Goal: Task Accomplishment & Management: Use online tool/utility

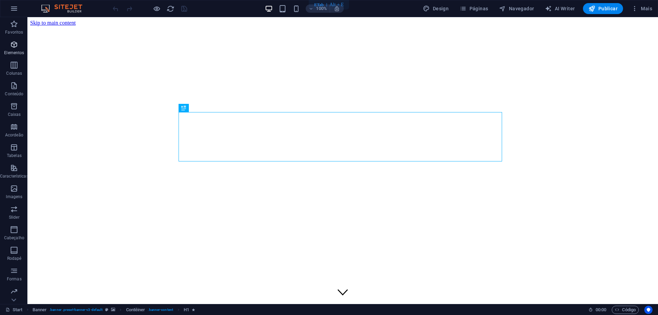
click at [17, 47] on icon "button" at bounding box center [14, 44] width 8 height 8
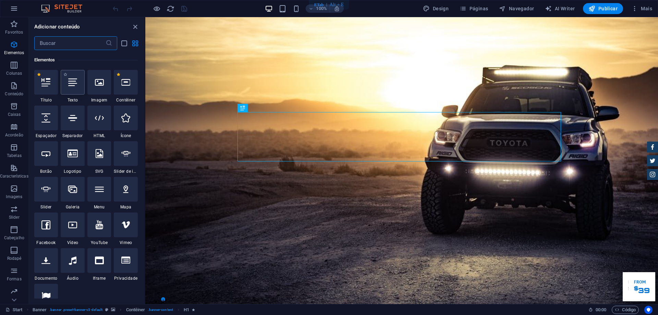
scroll to position [73, 0]
click at [101, 84] on icon at bounding box center [99, 81] width 9 height 9
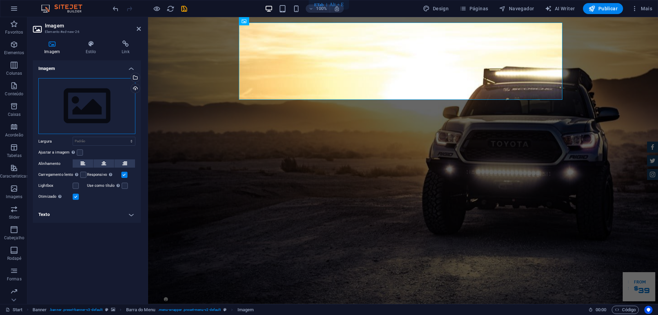
click at [105, 114] on div "Arraste os arquivos aqui, clique para escolher os arquivos ou selecione os arqu…" at bounding box center [86, 106] width 97 height 56
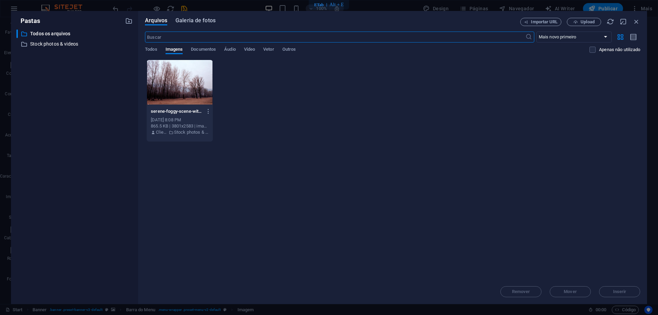
click at [196, 19] on span "Galeria de fotos" at bounding box center [195, 20] width 40 height 8
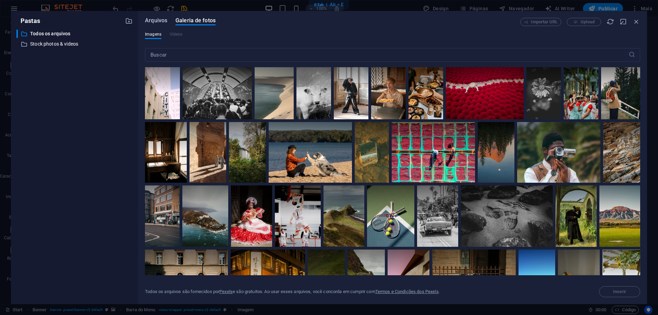
click at [155, 22] on span "Arquivos" at bounding box center [156, 20] width 22 height 8
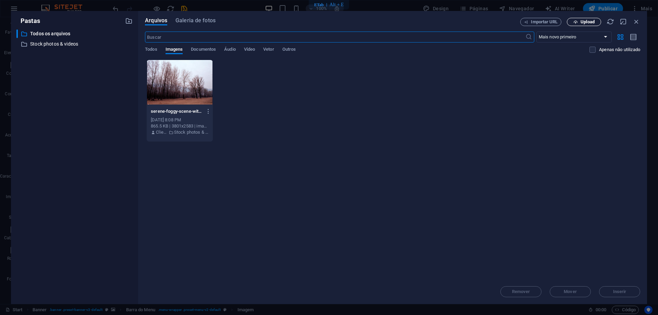
click at [579, 20] on span "Upload" at bounding box center [584, 22] width 28 height 4
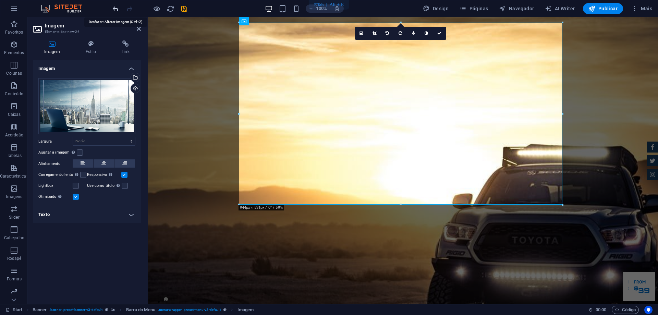
click at [115, 11] on icon "undo" at bounding box center [116, 9] width 8 height 8
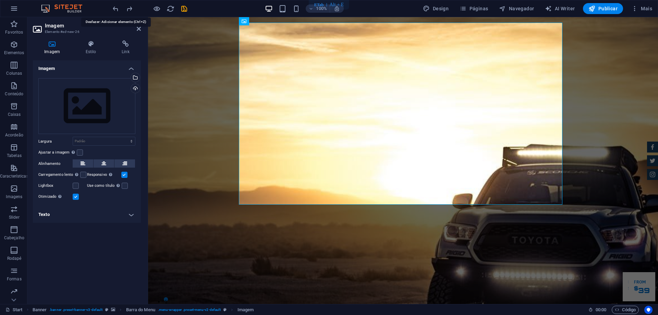
click at [115, 10] on icon "undo" at bounding box center [116, 9] width 8 height 8
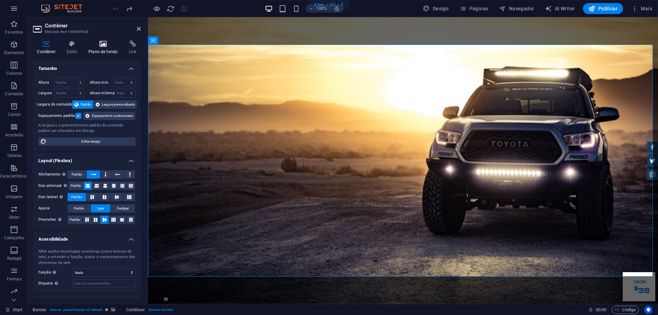
click at [104, 45] on icon at bounding box center [103, 43] width 38 height 7
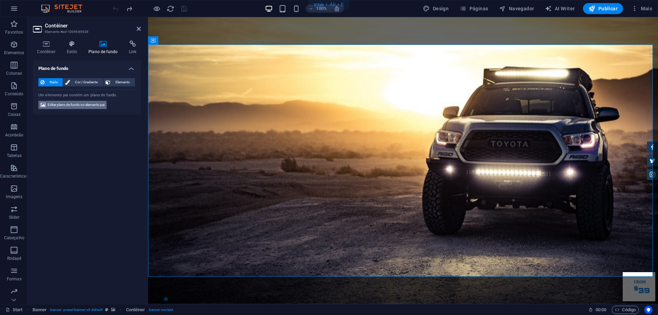
click at [85, 107] on span "Editar plano de fundo no elemento pai" at bounding box center [76, 105] width 57 height 8
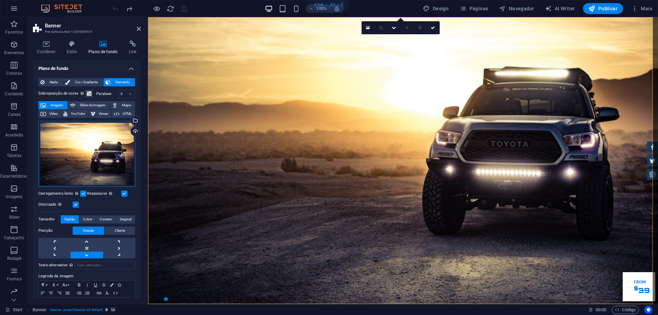
click at [110, 153] on div "Arraste os arquivos aqui, clique para escolher os arquivos ou selecione os arqu…" at bounding box center [86, 154] width 97 height 66
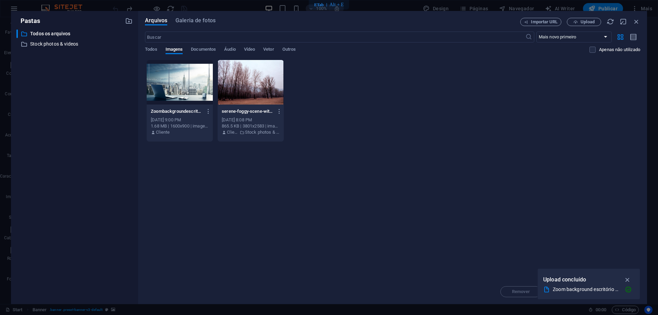
click at [176, 86] on div at bounding box center [180, 82] width 66 height 45
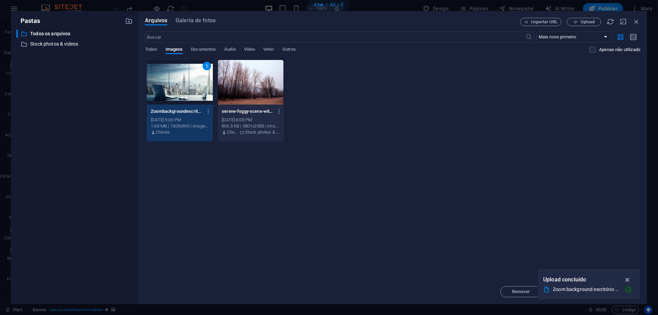
click at [627, 280] on icon "button" at bounding box center [628, 280] width 8 height 8
click at [616, 293] on span "Inserir" at bounding box center [619, 292] width 13 height 4
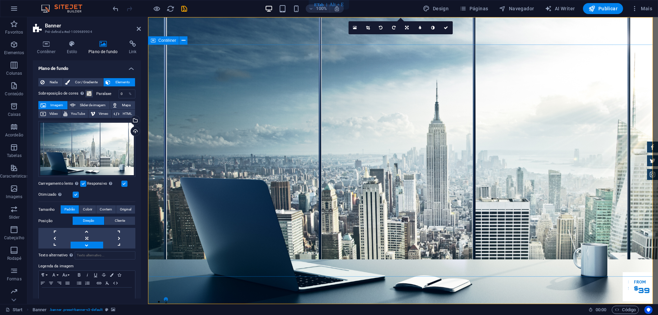
click at [276, 309] on div at bounding box center [403, 314] width 324 height 11
click at [282, 309] on div at bounding box center [403, 314] width 324 height 11
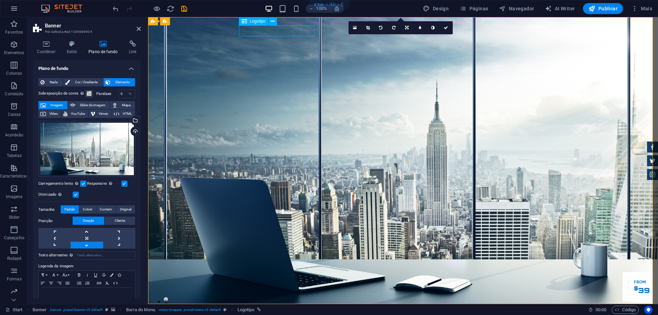
select select "px"
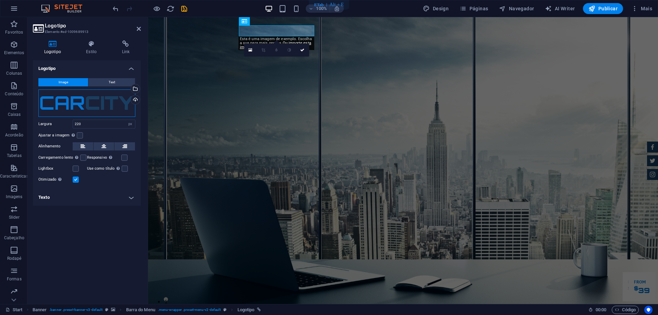
click at [122, 101] on div "Arraste os arquivos aqui, clique para escolher os arquivos ou selecione os arqu…" at bounding box center [86, 102] width 97 height 27
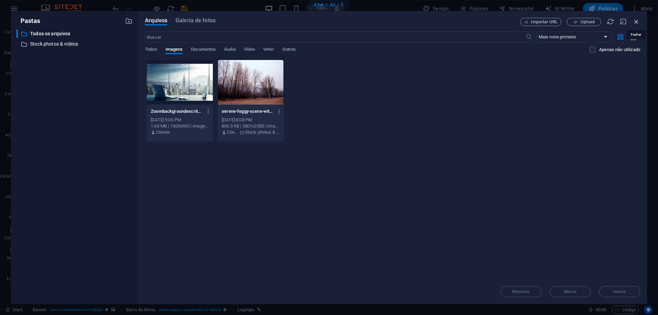
drag, startPoint x: 634, startPoint y: 20, endPoint x: 215, endPoint y: 24, distance: 419.2
click at [634, 20] on icon "button" at bounding box center [637, 22] width 8 height 8
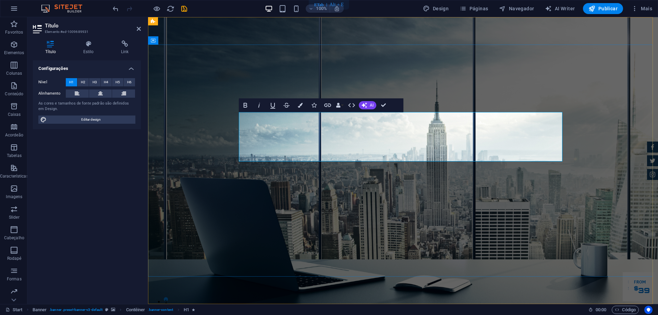
drag, startPoint x: 375, startPoint y: 153, endPoint x: 239, endPoint y: 129, distance: 138.4
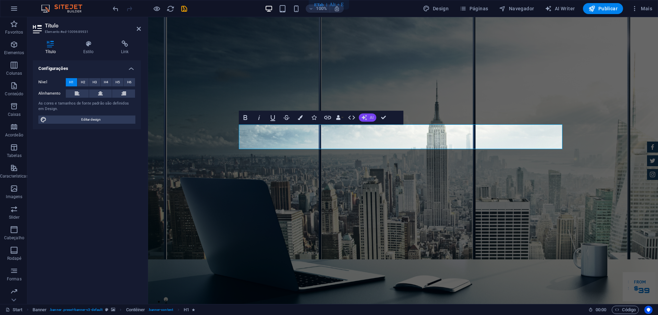
click at [364, 117] on icon "button" at bounding box center [364, 117] width 5 height 5
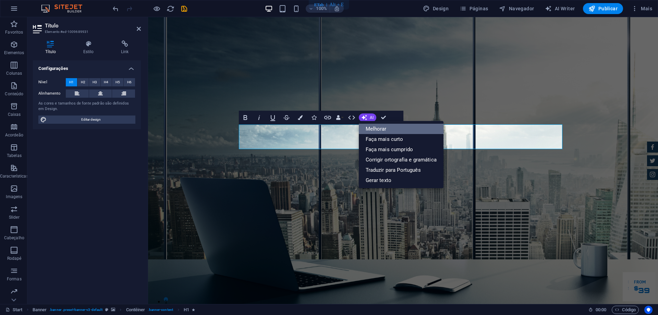
click at [376, 131] on link "Melhorar" at bounding box center [401, 129] width 85 height 10
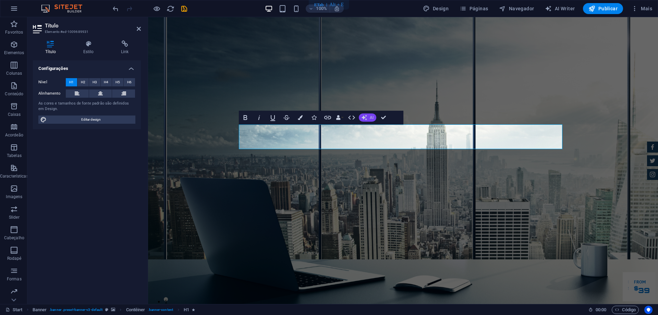
click at [370, 119] on span "AI" at bounding box center [372, 117] width 4 height 4
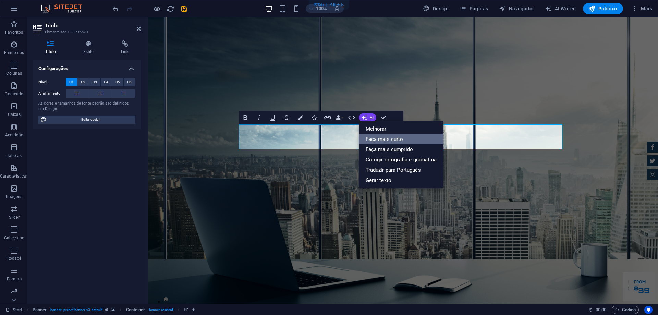
click at [380, 139] on link "Faça mais curto" at bounding box center [401, 139] width 85 height 10
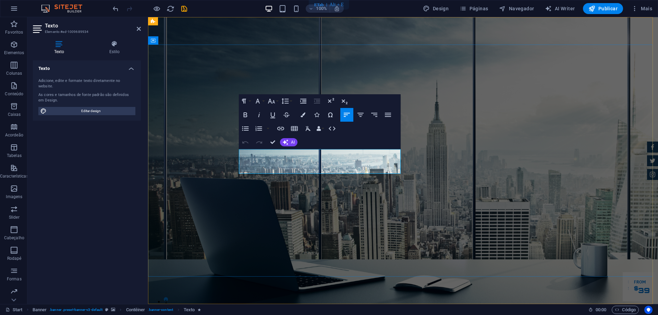
drag, startPoint x: 239, startPoint y: 155, endPoint x: 317, endPoint y: 167, distance: 79.2
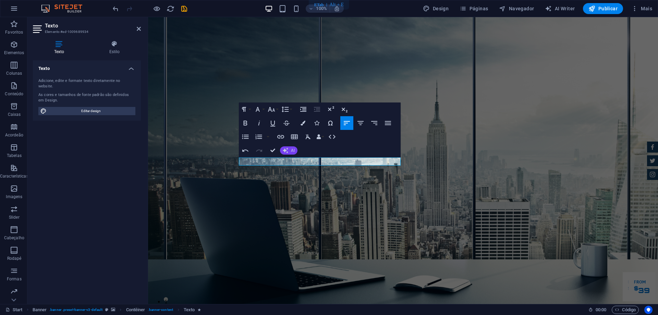
click at [289, 148] on button "AI" at bounding box center [288, 150] width 17 height 8
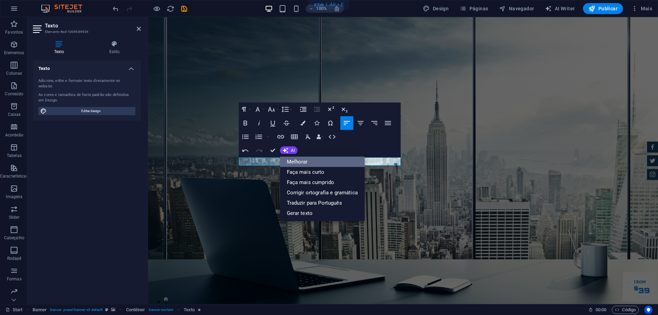
click at [313, 163] on link "Melhorar" at bounding box center [322, 162] width 85 height 10
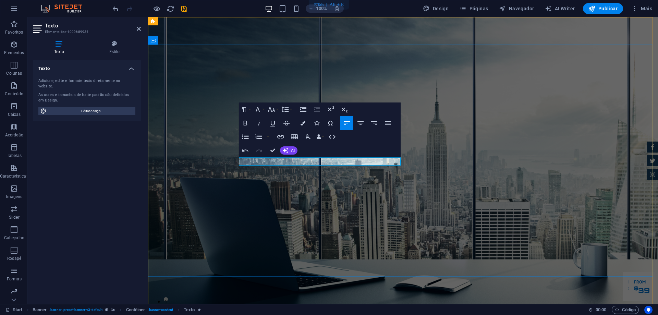
click at [287, 150] on icon "button" at bounding box center [285, 150] width 5 height 5
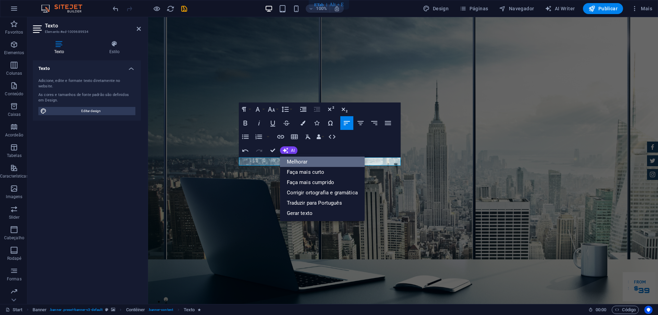
click at [297, 158] on link "Melhorar" at bounding box center [322, 162] width 85 height 10
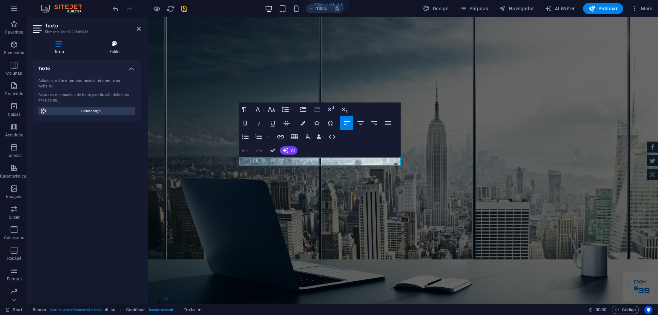
click at [112, 42] on icon at bounding box center [114, 43] width 53 height 7
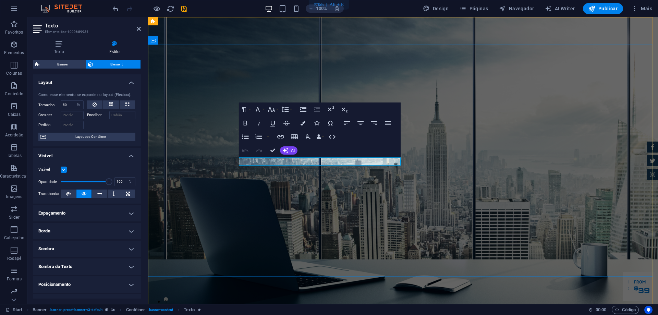
click at [263, 111] on button "Font Family" at bounding box center [259, 109] width 13 height 14
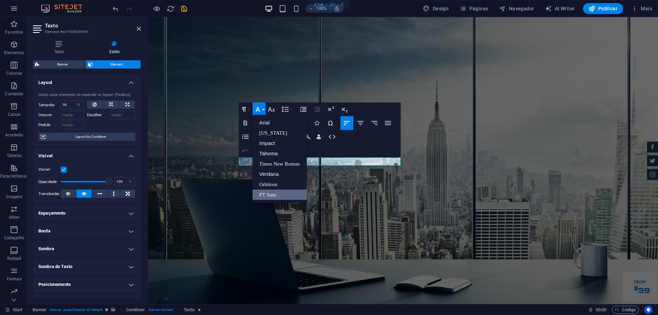
scroll to position [0, 0]
click at [263, 111] on button "Font Family" at bounding box center [259, 109] width 13 height 14
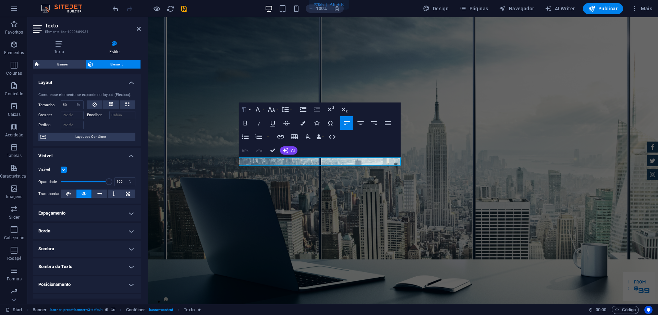
click at [251, 111] on button "Paragraph Format" at bounding box center [245, 109] width 13 height 14
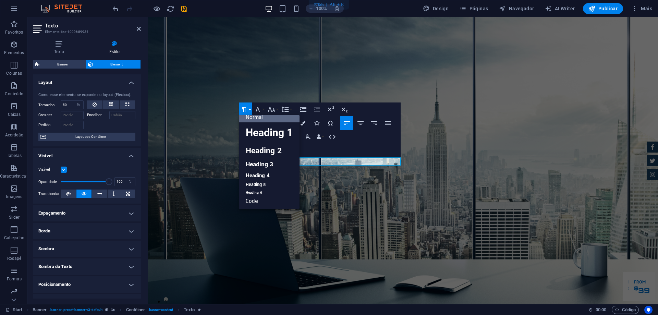
scroll to position [5, 0]
click at [251, 111] on button "Paragraph Format" at bounding box center [245, 109] width 13 height 14
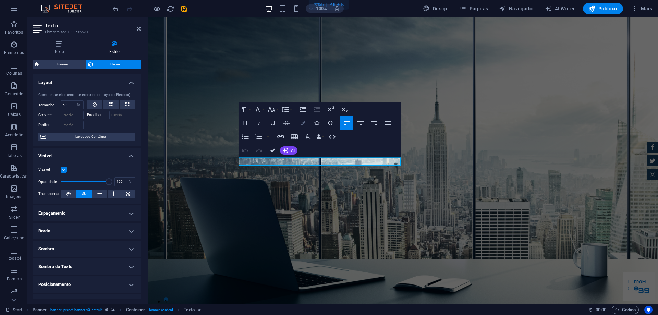
click at [303, 123] on icon "button" at bounding box center [303, 123] width 5 height 5
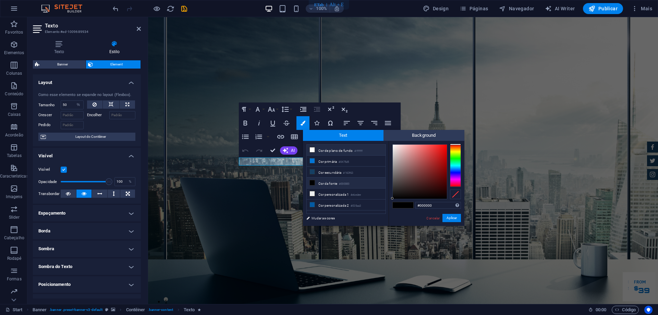
click at [319, 151] on li "Cor de plano de fundo #ffffff" at bounding box center [346, 150] width 79 height 11
type input "#ffffff"
drag, startPoint x: 452, startPoint y: 219, endPoint x: 303, endPoint y: 200, distance: 150.3
click at [452, 219] on button "Aplicar" at bounding box center [451, 218] width 19 height 8
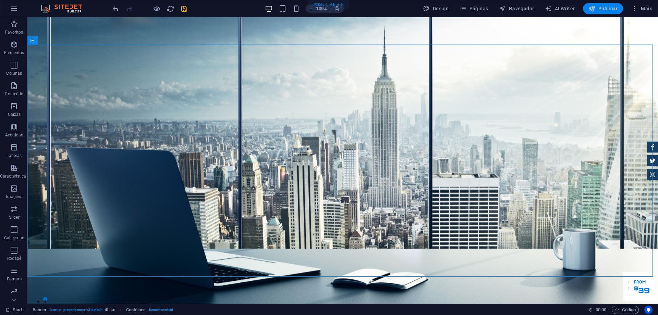
click at [607, 8] on span "Publicar" at bounding box center [602, 8] width 29 height 7
checkbox input "false"
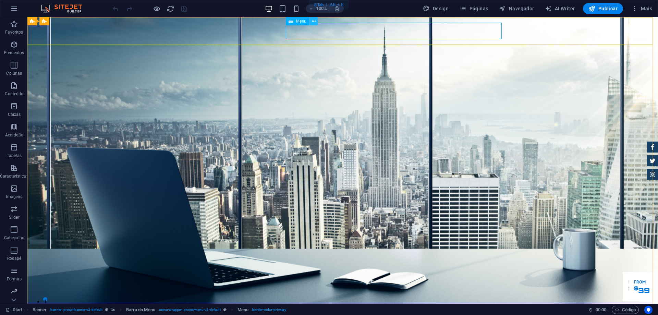
click at [312, 22] on icon at bounding box center [314, 21] width 4 height 7
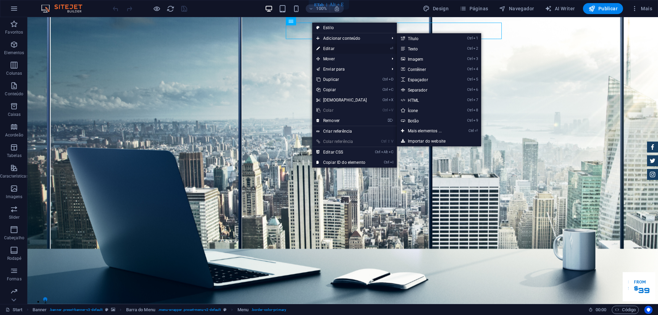
click at [330, 51] on link "⏎ Editar" at bounding box center [341, 49] width 59 height 10
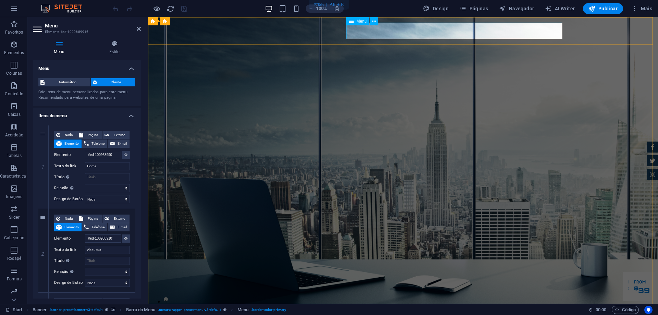
drag, startPoint x: 102, startPoint y: 164, endPoint x: 80, endPoint y: 164, distance: 22.6
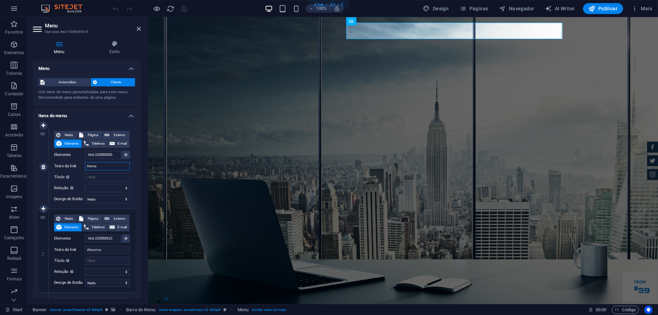
click at [80, 164] on div "Texto do link Home" at bounding box center [92, 166] width 76 height 8
type input "P"
select select
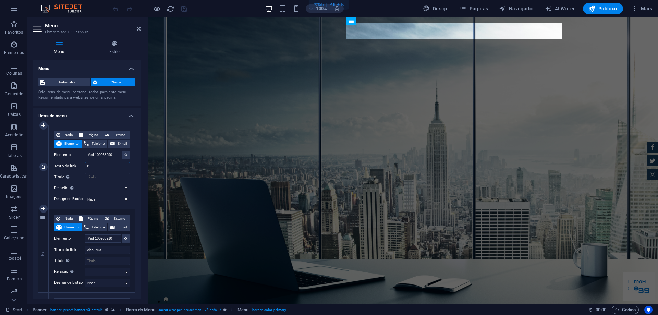
select select
type input "Princi"
select select
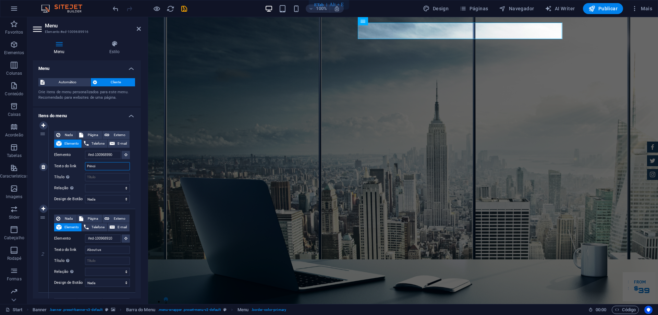
select select
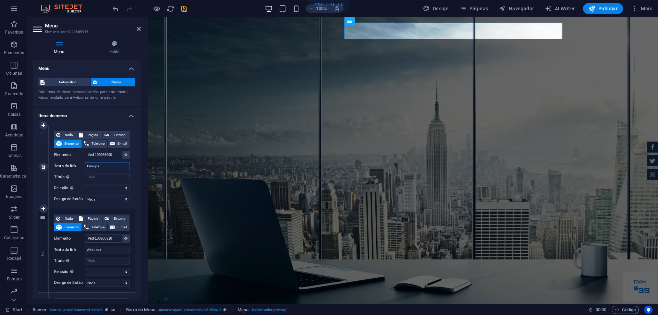
type input "Principal"
select select
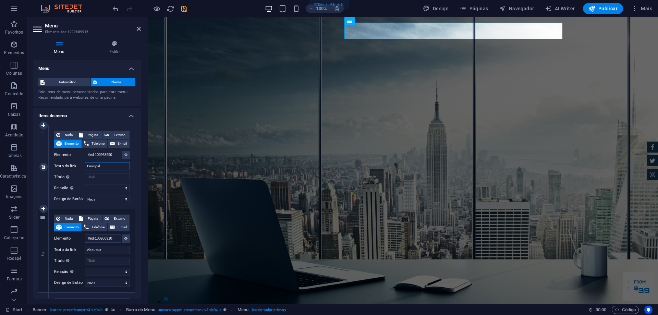
select select
type input "Principal"
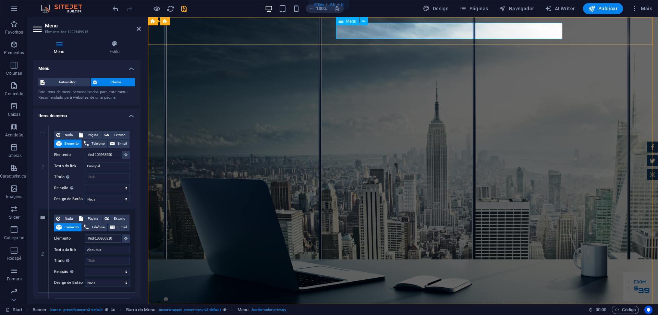
click at [118, 115] on h4 "Itens do menu" at bounding box center [87, 114] width 108 height 12
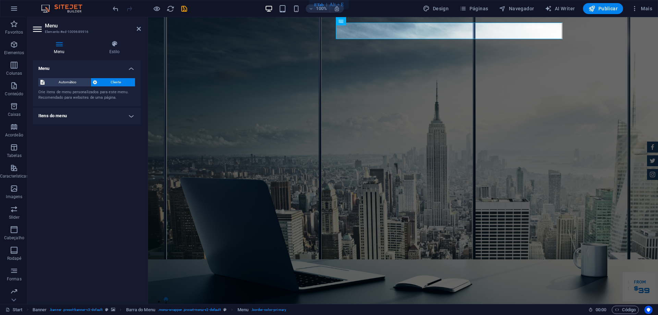
click at [117, 117] on h4 "Itens do menu" at bounding box center [87, 116] width 108 height 16
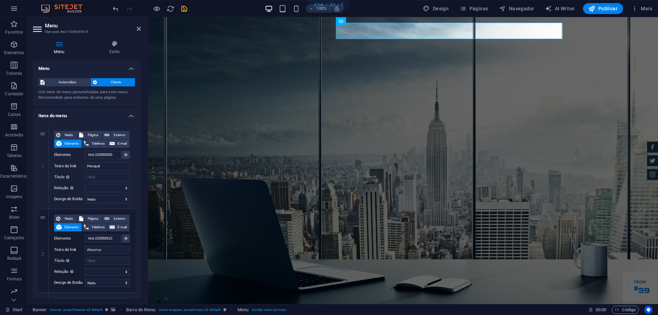
click at [117, 117] on h4 "Itens do menu" at bounding box center [87, 114] width 108 height 12
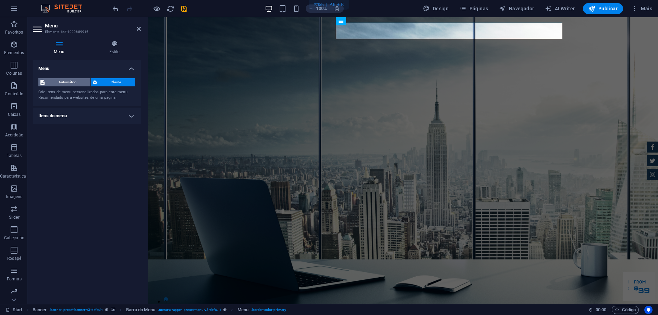
click at [74, 81] on span "Automático" at bounding box center [68, 82] width 42 height 8
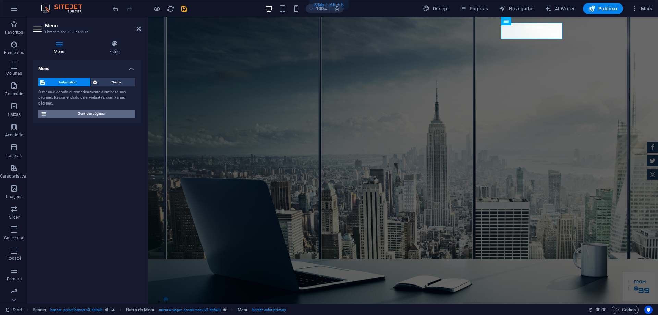
click at [94, 114] on span "Gerenciar páginas" at bounding box center [91, 114] width 85 height 8
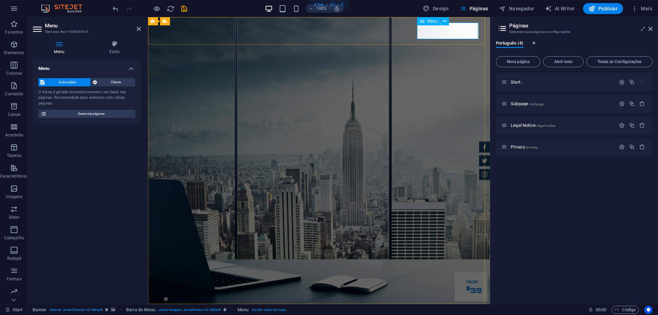
click at [115, 46] on icon at bounding box center [114, 43] width 53 height 7
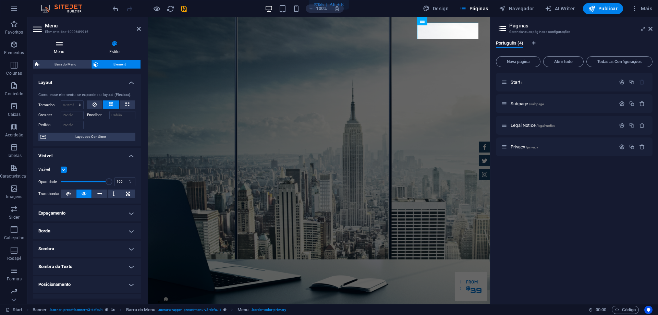
click at [58, 48] on h4 "Menu" at bounding box center [60, 47] width 55 height 14
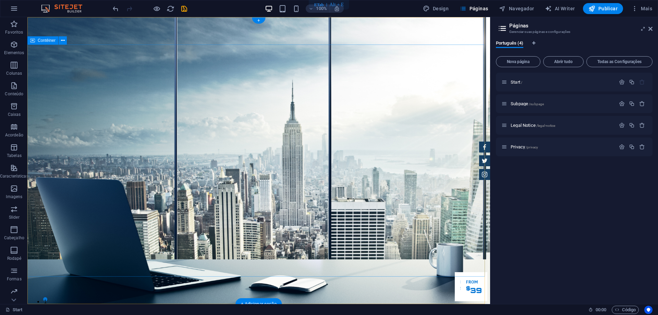
click at [484, 9] on span "Páginas" at bounding box center [474, 8] width 28 height 7
click at [534, 83] on p "Start /" at bounding box center [562, 82] width 103 height 4
click at [621, 81] on icon "button" at bounding box center [622, 82] width 6 height 6
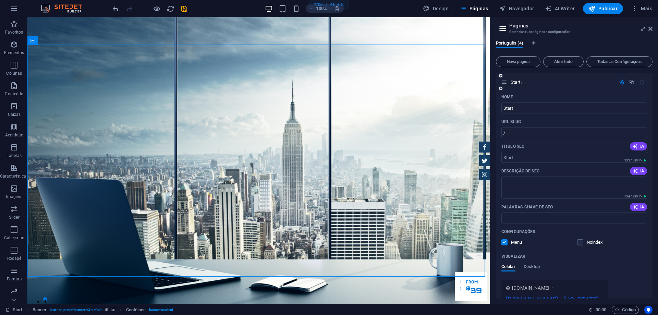
click at [622, 81] on icon "button" at bounding box center [622, 82] width 6 height 6
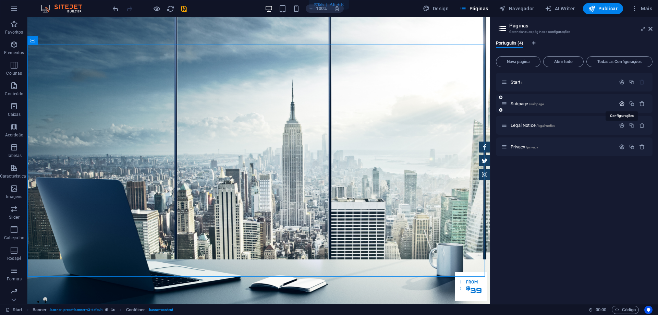
click at [621, 103] on icon "button" at bounding box center [622, 104] width 6 height 6
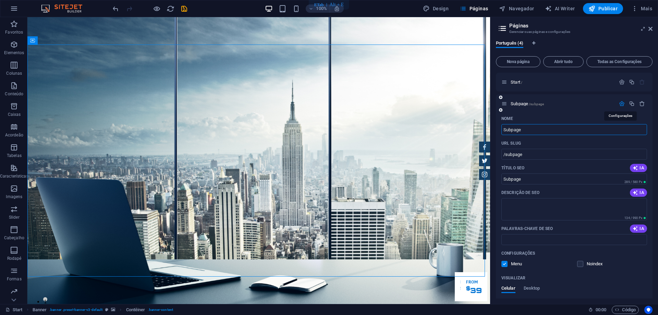
click at [621, 103] on icon "button" at bounding box center [622, 104] width 6 height 6
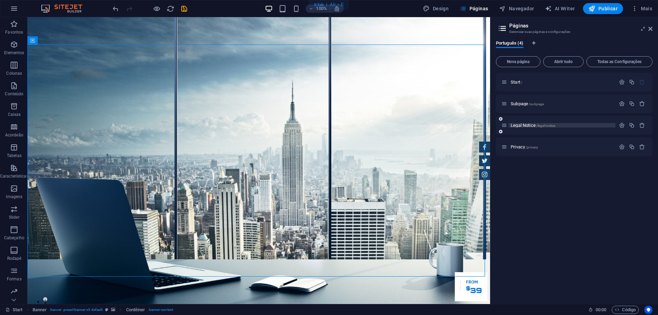
click at [607, 124] on p "Legal Notice /legal-notice" at bounding box center [562, 125] width 103 height 4
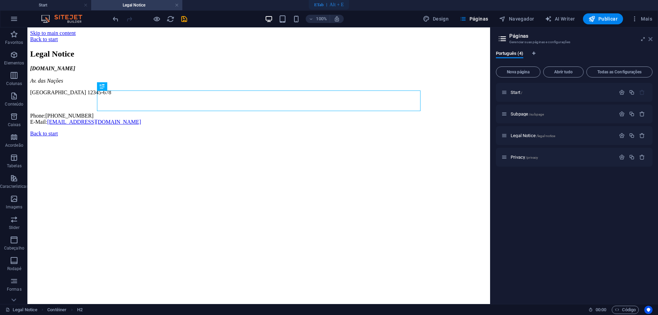
click at [649, 40] on icon at bounding box center [650, 38] width 4 height 5
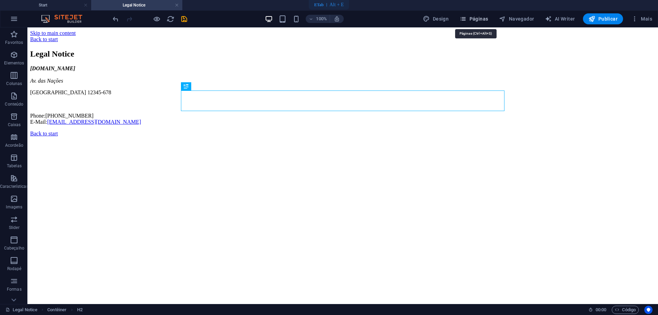
click at [470, 16] on span "Páginas" at bounding box center [474, 18] width 28 height 7
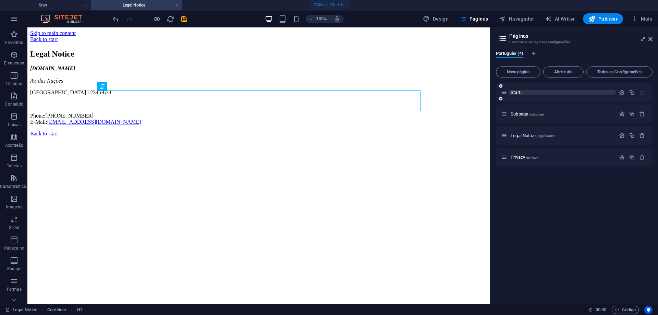
click at [536, 94] on p "Start /" at bounding box center [562, 92] width 103 height 4
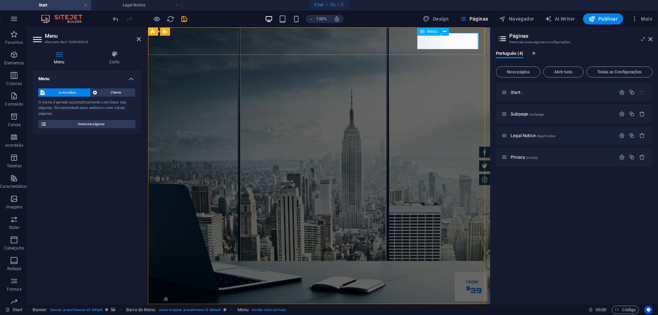
click at [444, 32] on icon at bounding box center [445, 31] width 4 height 7
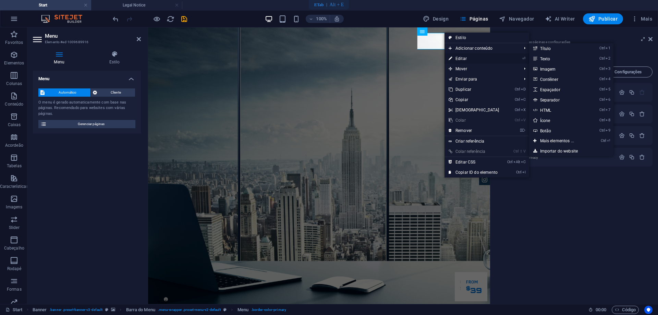
click at [462, 58] on link "⏎ Editar" at bounding box center [474, 58] width 59 height 10
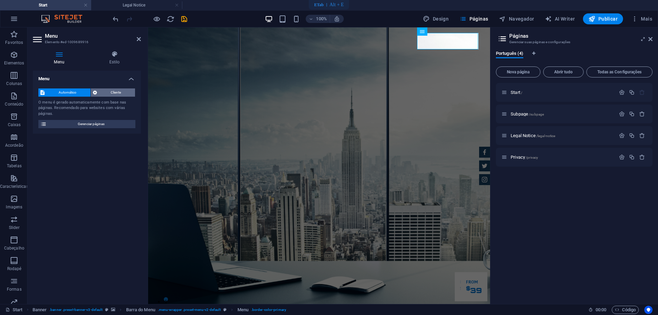
click at [111, 94] on span "Cliente" at bounding box center [116, 92] width 34 height 8
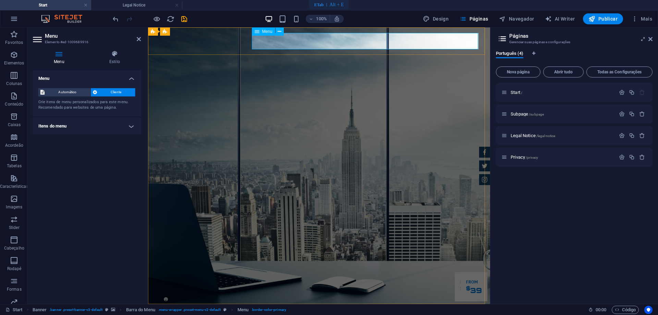
click at [278, 31] on icon at bounding box center [280, 31] width 4 height 7
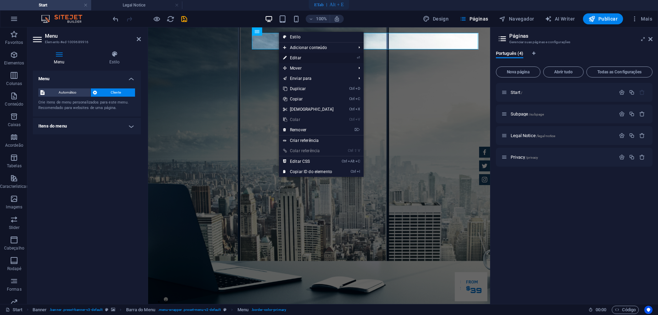
click at [296, 57] on link "⏎ Editar" at bounding box center [308, 58] width 59 height 10
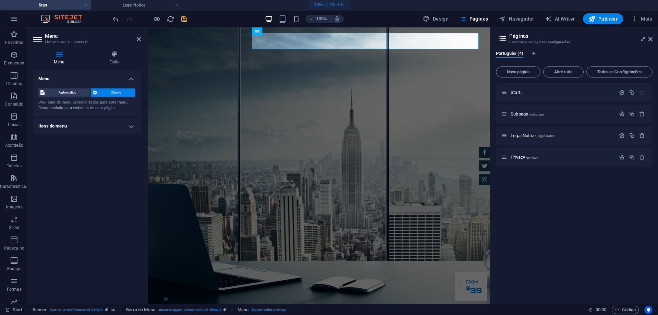
click at [84, 123] on h4 "Itens do menu" at bounding box center [87, 126] width 108 height 16
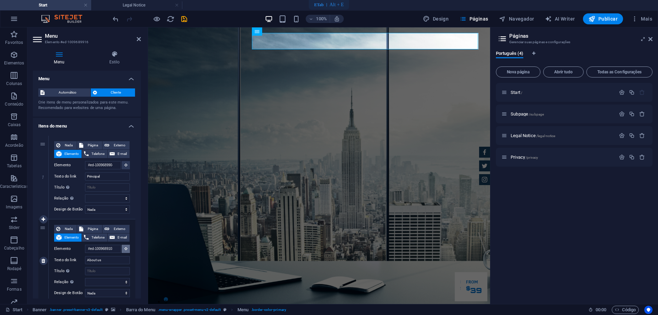
scroll to position [34, 0]
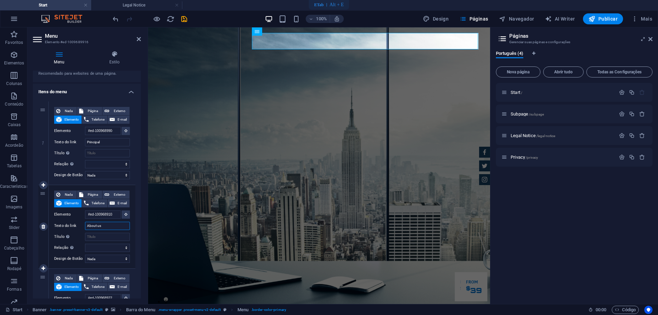
click at [111, 225] on input "About us" at bounding box center [107, 226] width 45 height 8
type input "Abo"
select select
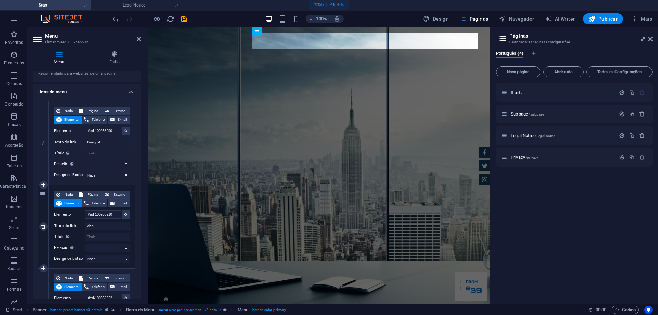
select select
type input "Ab"
select select
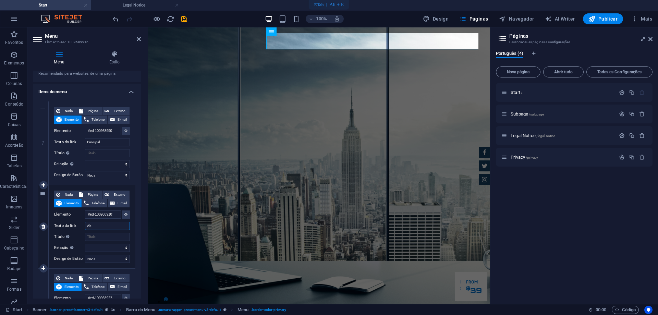
select select
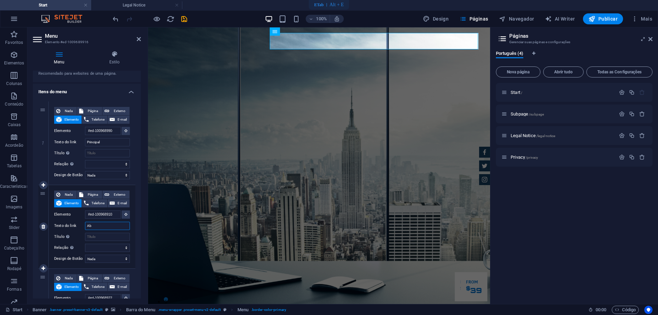
type input "A"
select select
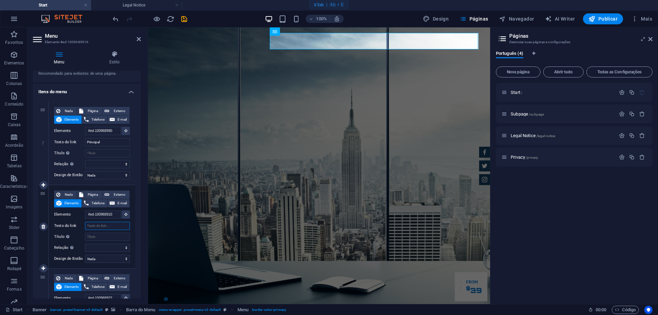
select select
type input "quem"
select select
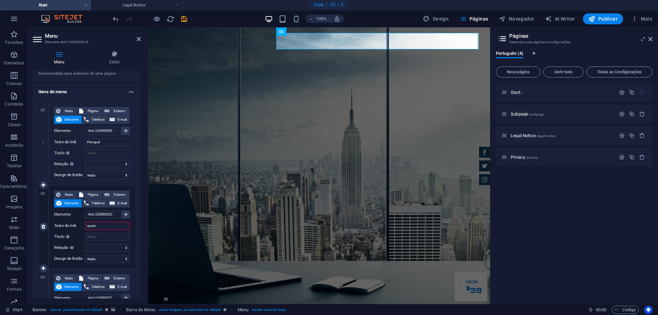
select select
type input "quem s"
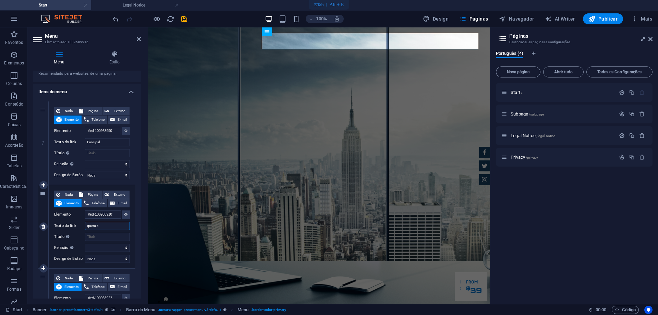
select select
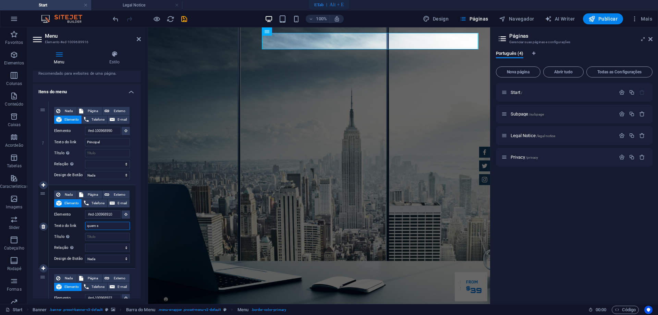
select select
type input "quem somos"
select select
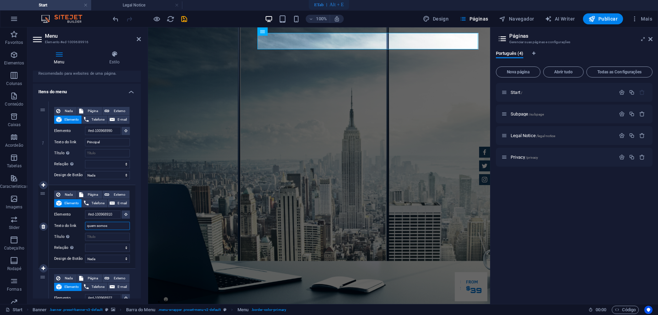
select select
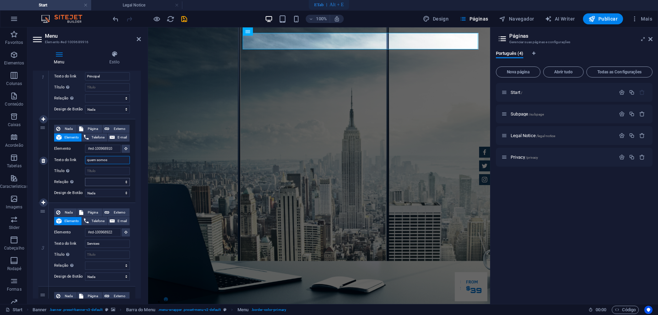
scroll to position [103, 0]
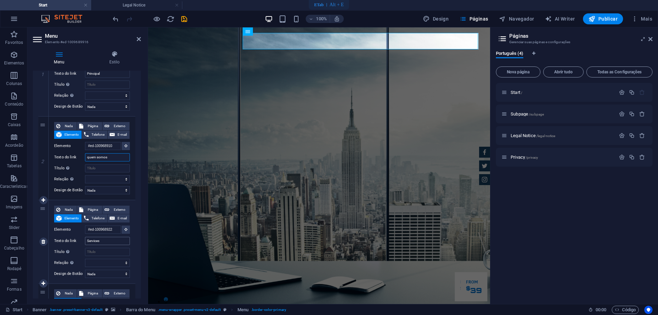
type input "quem somos"
click at [111, 241] on input "Services" at bounding box center [107, 241] width 45 height 8
type input "Servi"
select select
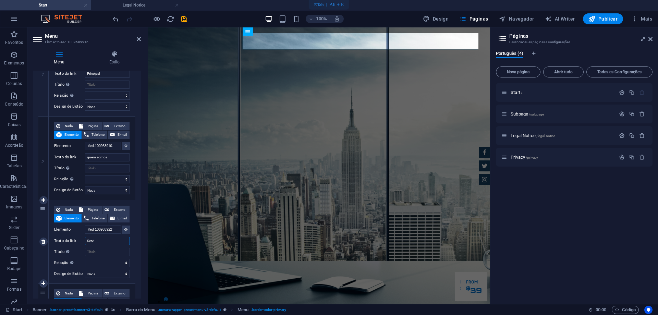
select select
type input "Serviços"
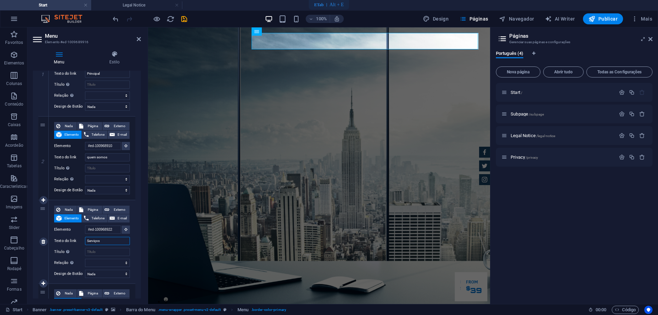
select select
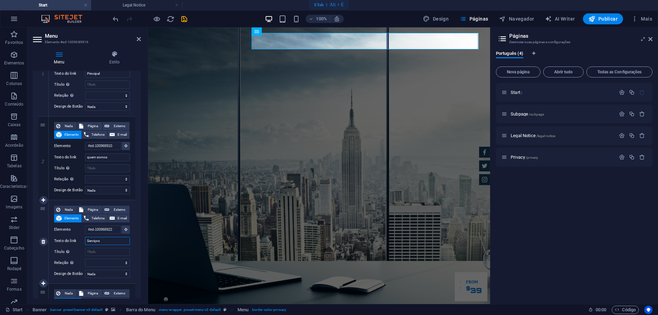
select select
type input "Serviços"
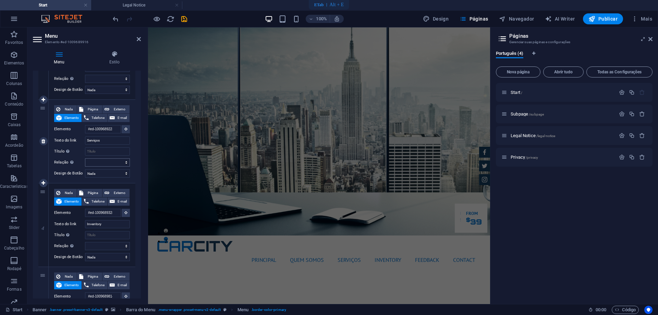
scroll to position [206, 0]
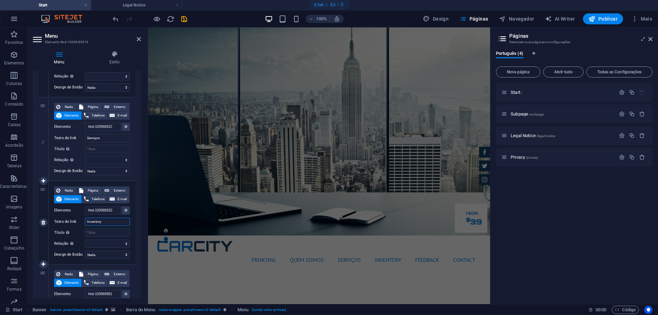
click at [110, 223] on input "Inventory" at bounding box center [107, 222] width 45 height 8
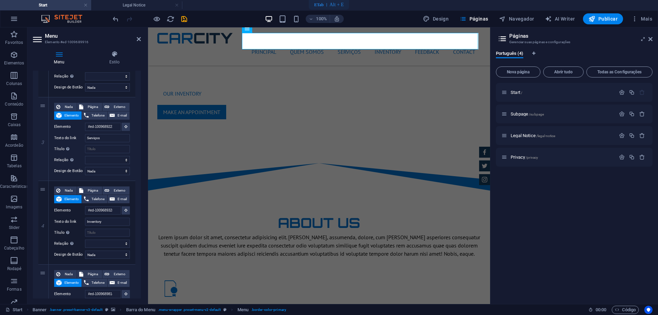
scroll to position [377, 0]
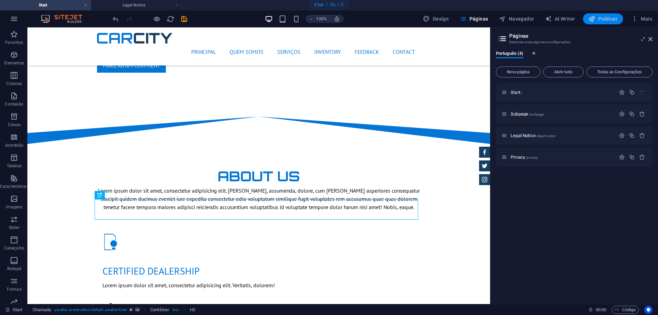
click at [599, 20] on span "Publicar" at bounding box center [602, 18] width 29 height 7
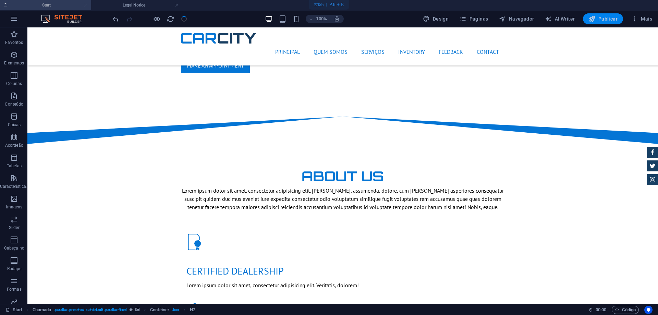
checkbox input "false"
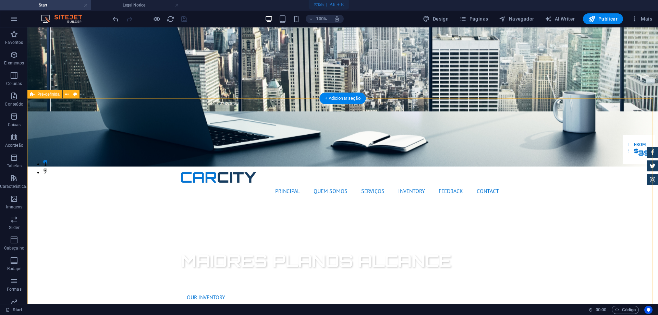
scroll to position [137, 0]
